Goal: Transaction & Acquisition: Purchase product/service

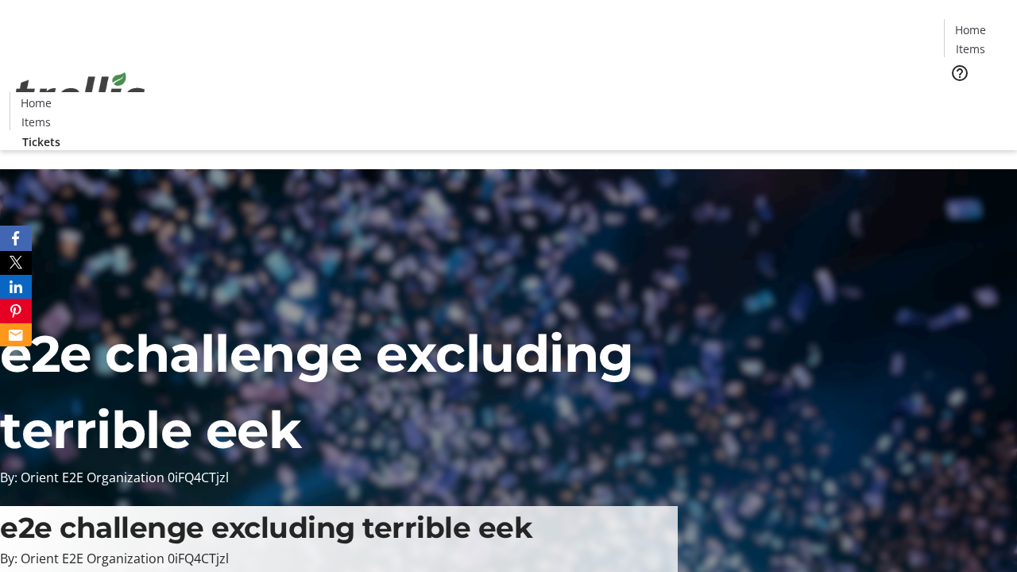
click at [957, 92] on span "Tickets" at bounding box center [976, 100] width 38 height 17
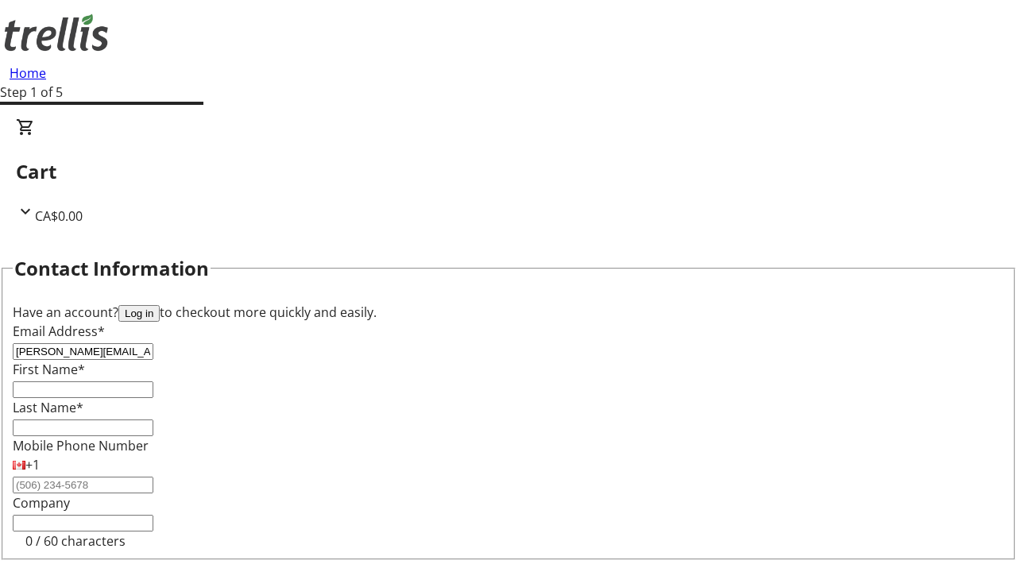
type input "[PERSON_NAME][EMAIL_ADDRESS][DOMAIN_NAME]"
type input "[PERSON_NAME]"
